Goal: Transaction & Acquisition: Purchase product/service

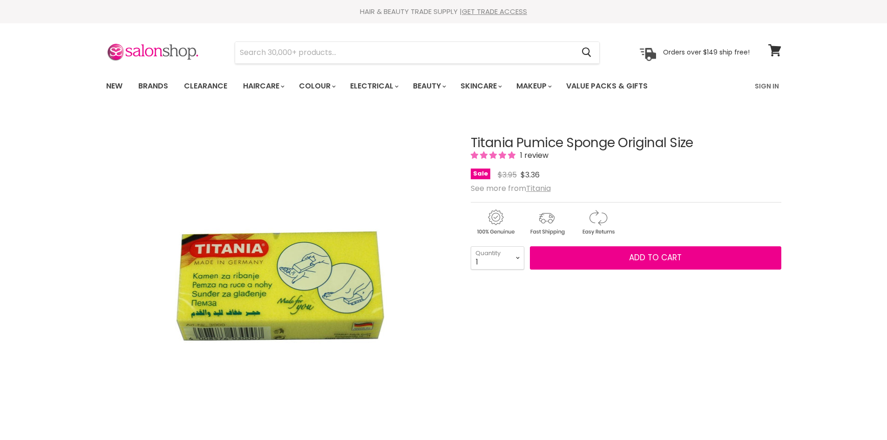
select select "3"
click at [471, 246] on select "1 2 3 4 5 6 7 8 9 10+" at bounding box center [498, 257] width 54 height 23
type input "3"
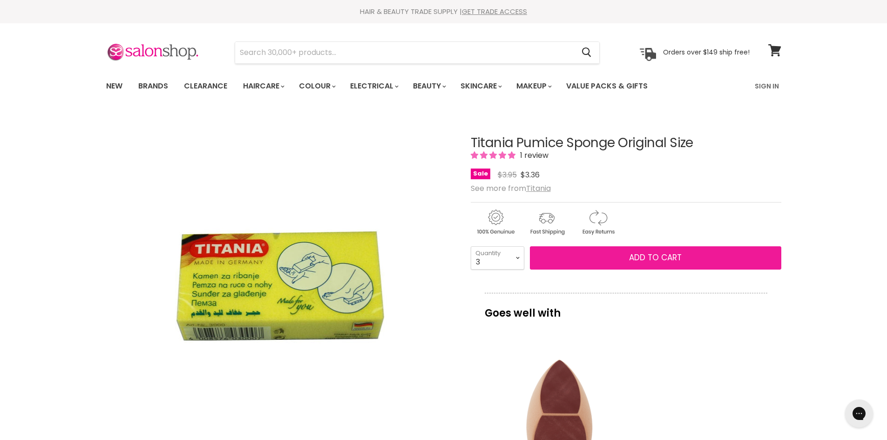
click at [628, 256] on button "Add to cart" at bounding box center [655, 257] width 251 height 23
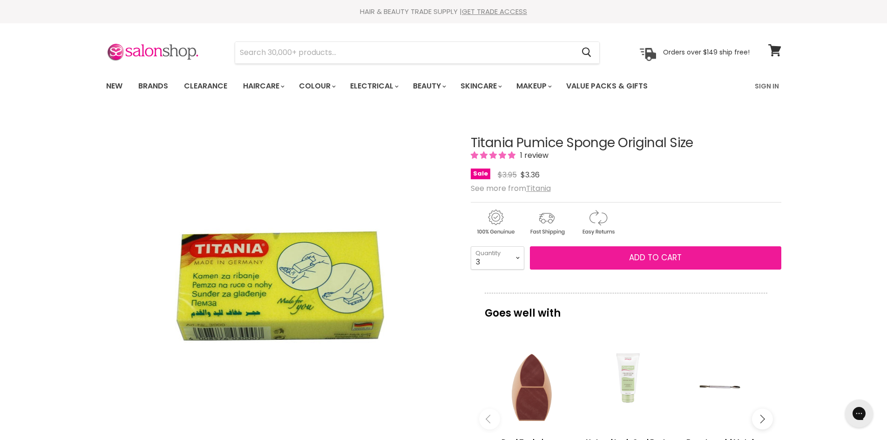
click at [679, 260] on span "Add to cart" at bounding box center [655, 257] width 53 height 11
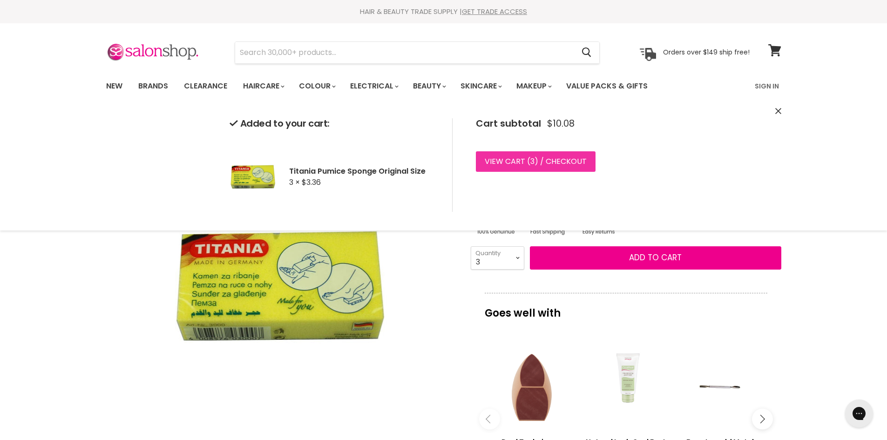
click at [553, 162] on link "View cart ( 3 ) / Checkout" at bounding box center [536, 161] width 120 height 20
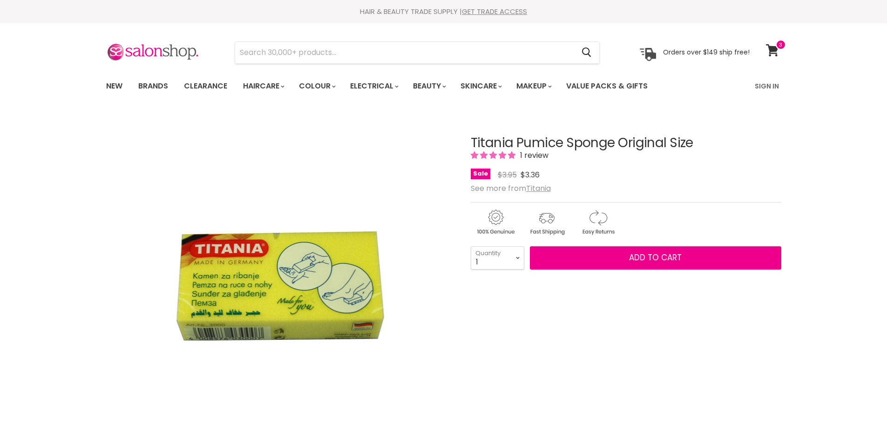
select select "4"
click at [471, 246] on select "1 2 3 4 5 6 7 8 9 10+" at bounding box center [498, 257] width 54 height 23
type input "4"
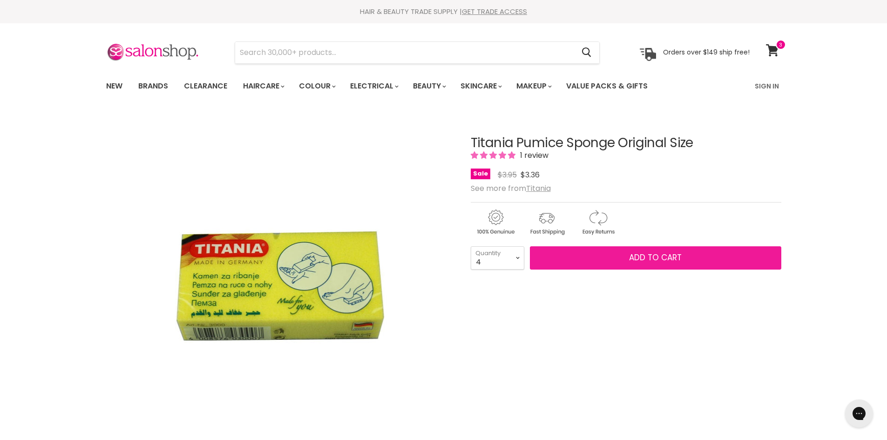
click at [673, 257] on span "Add to cart" at bounding box center [655, 257] width 53 height 11
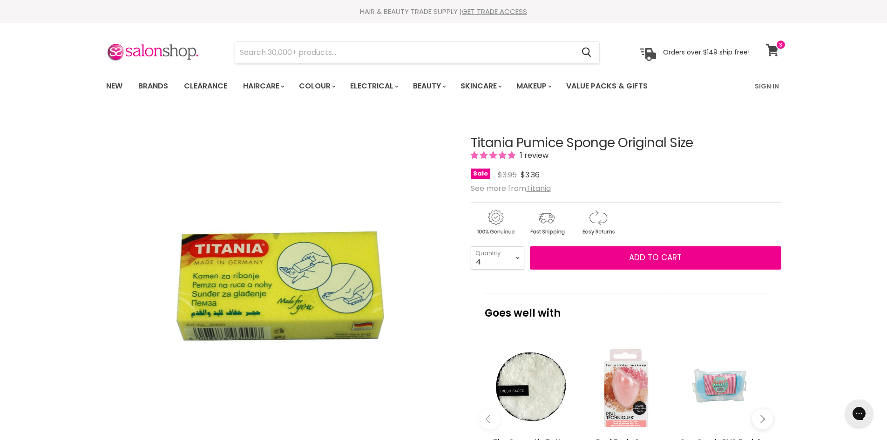
click at [777, 50] on icon at bounding box center [772, 50] width 13 height 12
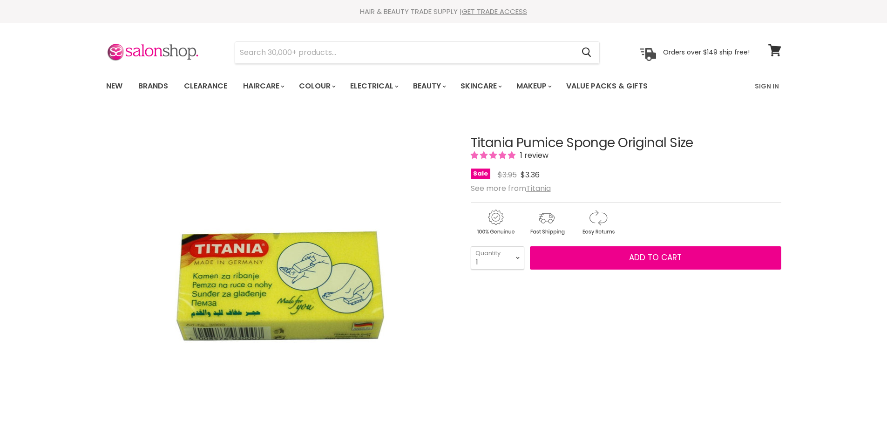
click at [496, 263] on select "1 2 3 4 5 6 7 8 9 10+" at bounding box center [498, 257] width 54 height 23
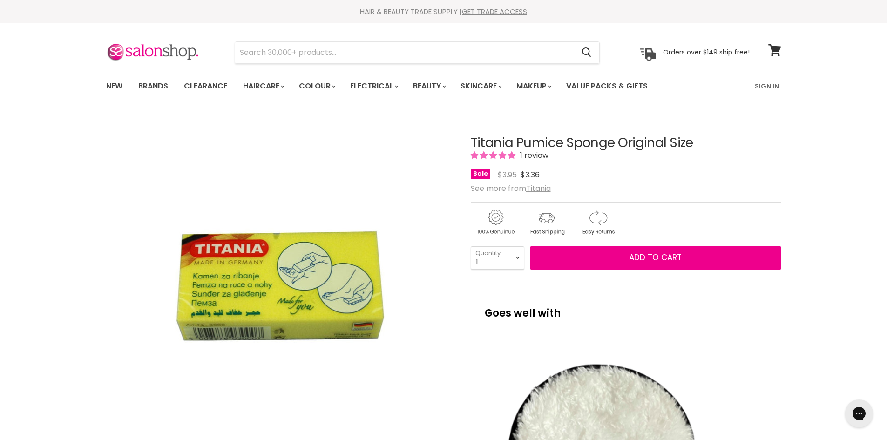
select select "4"
click at [471, 246] on select "1 2 3 4 5 6 7 8 9 10+" at bounding box center [498, 257] width 54 height 23
type input "4"
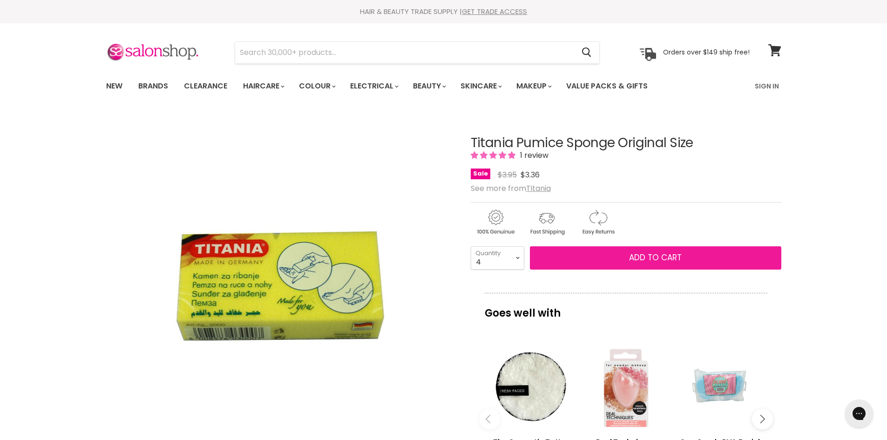
click at [610, 259] on button "Add to cart" at bounding box center [655, 257] width 251 height 23
click at [645, 257] on span "Add to cart" at bounding box center [655, 257] width 53 height 11
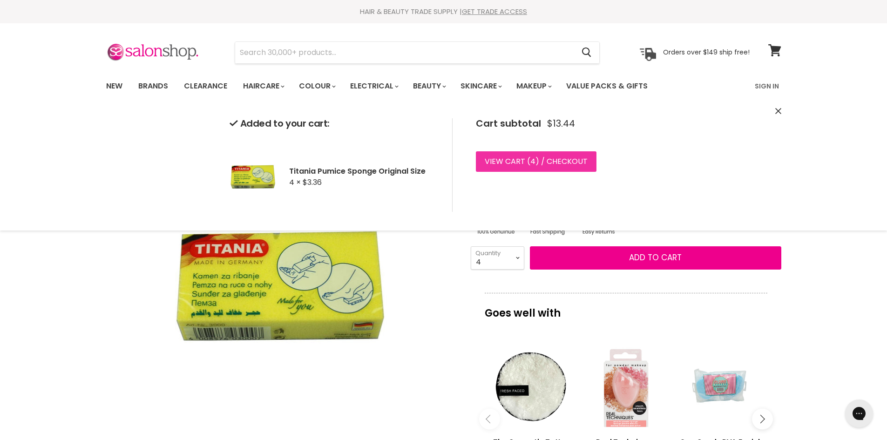
click at [486, 163] on link "View cart ( 4 ) / Checkout" at bounding box center [536, 161] width 121 height 20
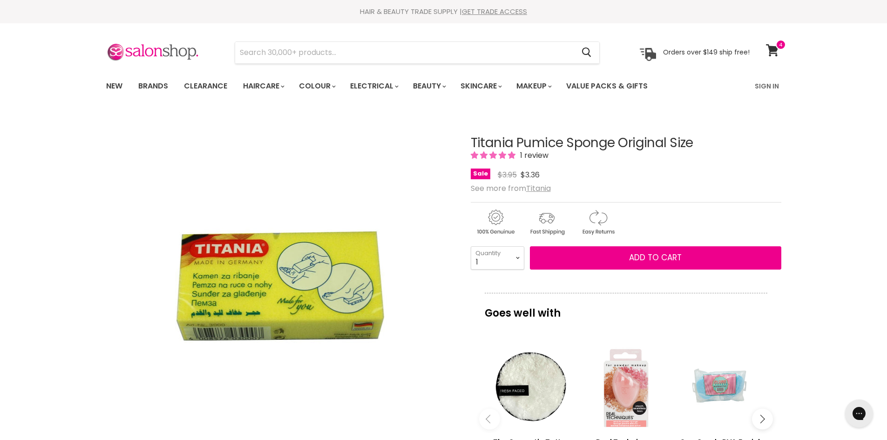
drag, startPoint x: 474, startPoint y: 137, endPoint x: 560, endPoint y: 139, distance: 86.2
click at [560, 139] on h1 "Titania Pumice Sponge Original Size" at bounding box center [626, 143] width 310 height 14
drag, startPoint x: 468, startPoint y: 142, endPoint x: 682, endPoint y: 143, distance: 213.7
click at [698, 143] on article "Click or scroll to zoom Tap or pinch to zoom Titania Pumice Sponge Original Siz…" at bounding box center [443, 391] width 675 height 556
copy div "Titania Pumice Sponge Original Size"
